Goal: Transaction & Acquisition: Subscribe to service/newsletter

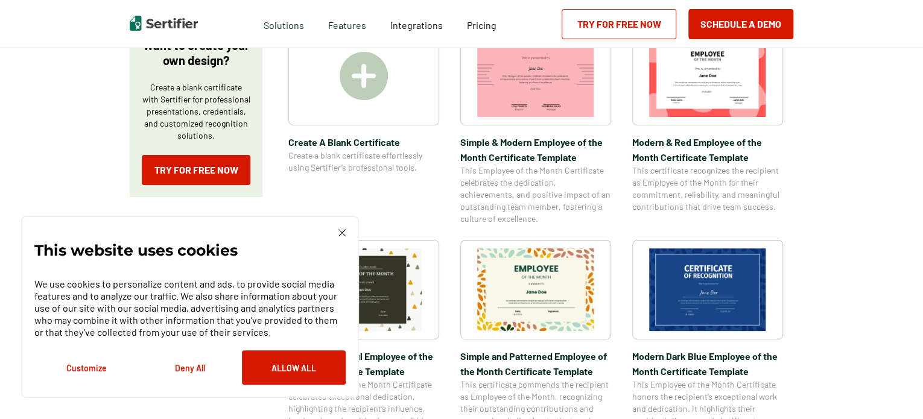
scroll to position [362, 0]
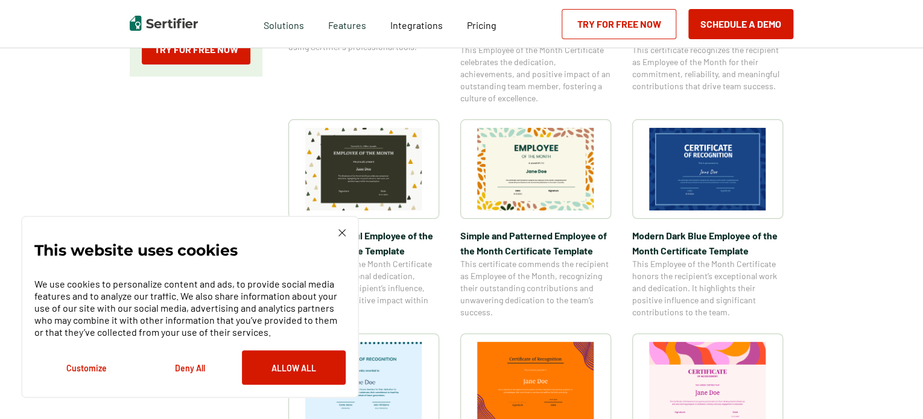
click at [340, 229] on div "This website uses cookies We use cookies to personalize content and ads, to pro…" at bounding box center [190, 307] width 338 height 182
click at [340, 236] on img at bounding box center [342, 232] width 7 height 7
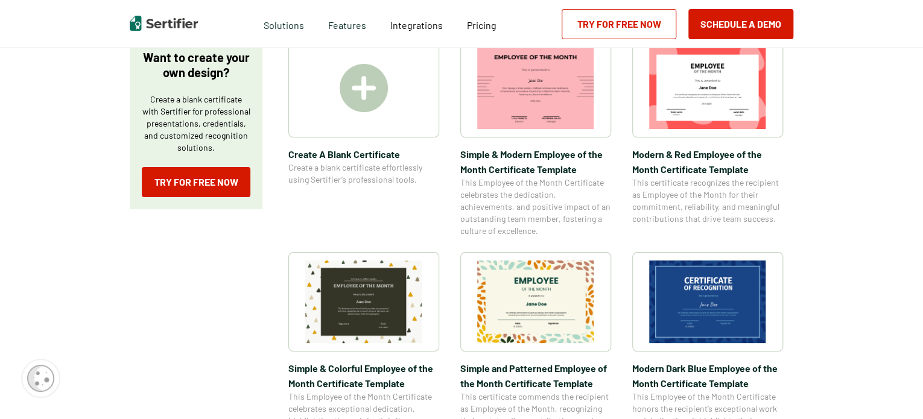
scroll to position [121, 0]
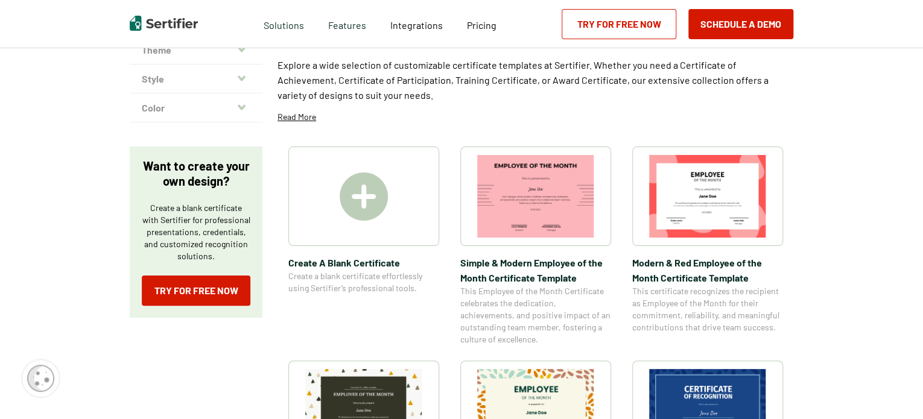
click at [360, 186] on img at bounding box center [364, 197] width 48 height 48
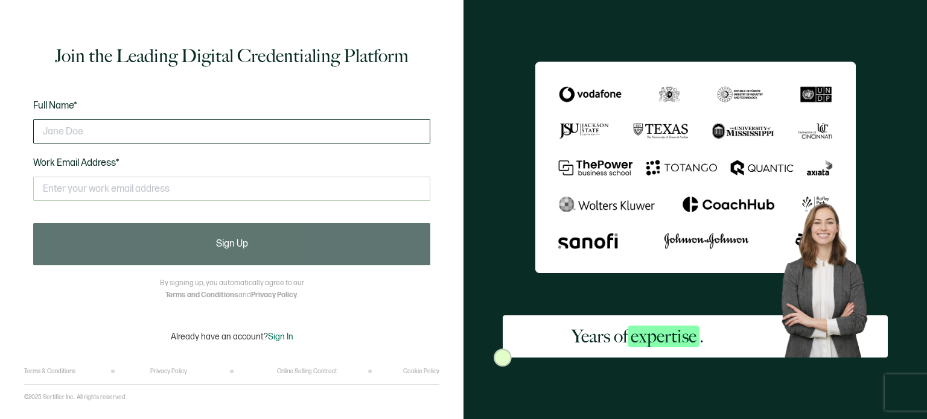
click at [262, 139] on input "text" at bounding box center [231, 132] width 397 height 24
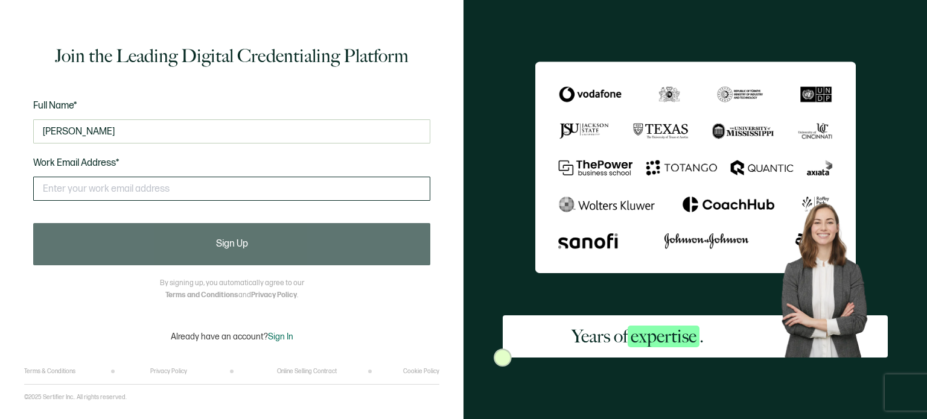
type input "Mallory Sonnenburg"
click at [257, 188] on input "text" at bounding box center [231, 189] width 397 height 24
type input "c"
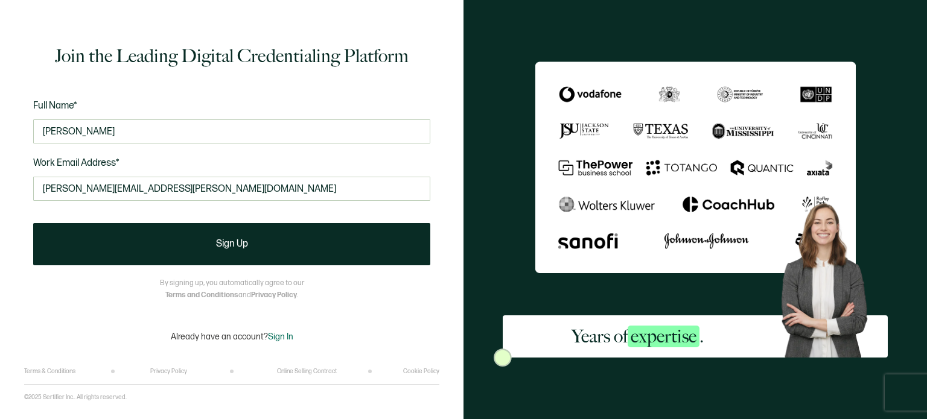
drag, startPoint x: 214, startPoint y: 190, endPoint x: 0, endPoint y: 195, distance: 213.7
click at [0, 195] on div "Join the Leading Digital Credentialing Platform Full Name* Mallory Sonnenburg W…" at bounding box center [232, 209] width 464 height 419
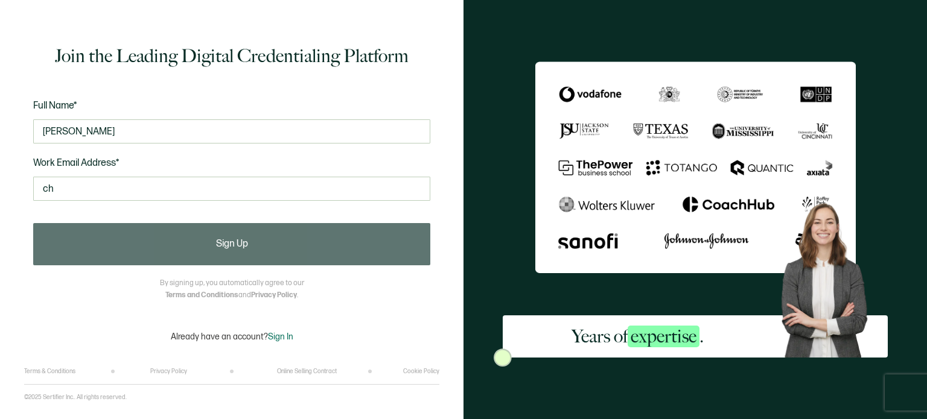
type input "c"
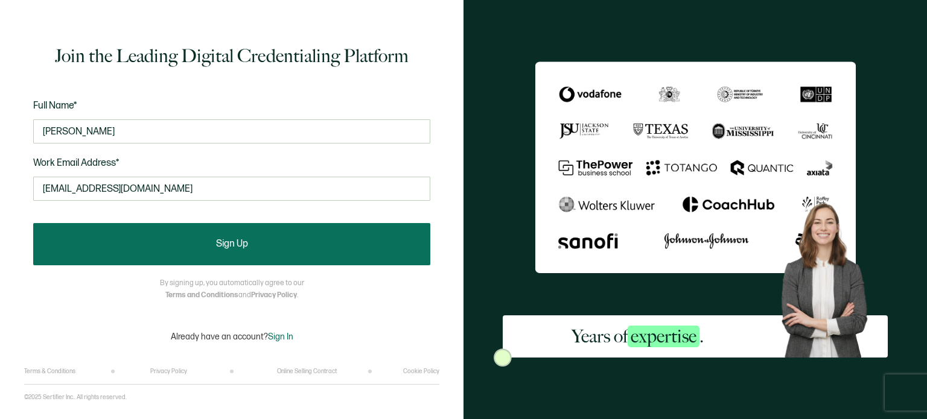
type input "mpsonnenburg@gmail.com"
click at [125, 225] on button "Sign Up" at bounding box center [231, 244] width 397 height 42
